Goal: Information Seeking & Learning: Learn about a topic

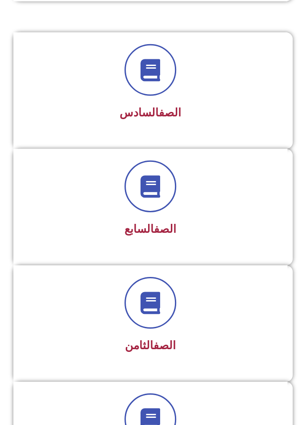
click at [242, 219] on div "الصف السابع" at bounding box center [150, 229] width 250 height 21
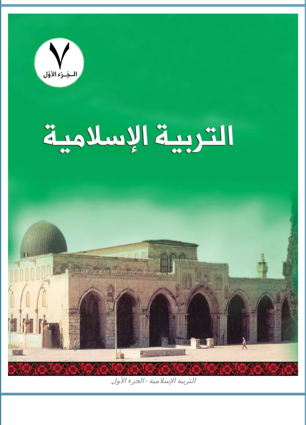
scroll to position [521, 0]
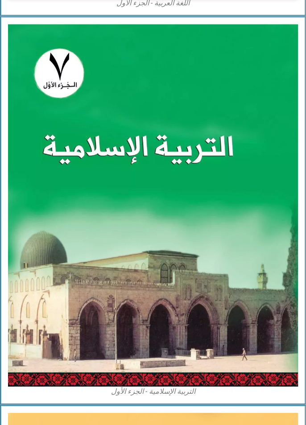
click at [227, 226] on img at bounding box center [153, 205] width 290 height 362
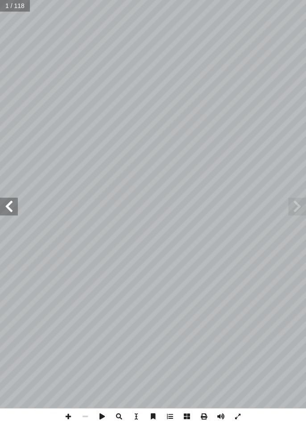
click at [6, 213] on span at bounding box center [9, 206] width 18 height 18
